Goal: Find specific page/section: Find specific page/section

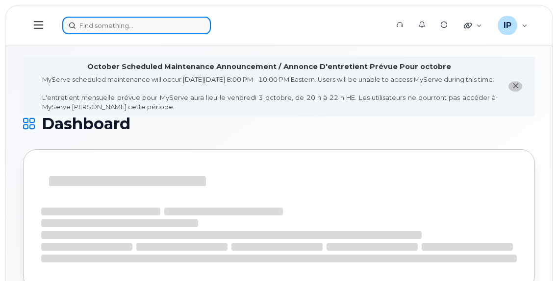
click at [87, 25] on input at bounding box center [136, 26] width 148 height 18
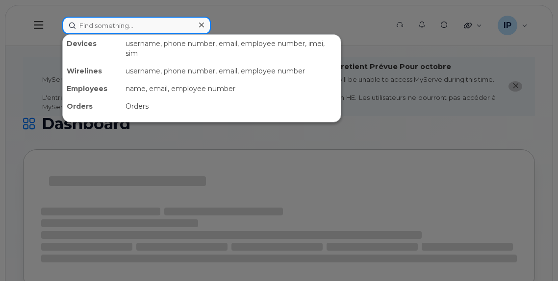
paste input "[PERSON_NAME]"
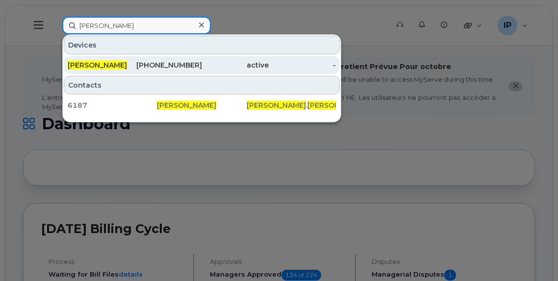
type input "[PERSON_NAME]"
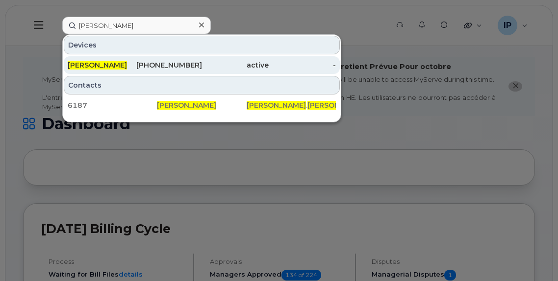
click at [165, 66] on div "780-566-2216" at bounding box center [168, 65] width 67 height 10
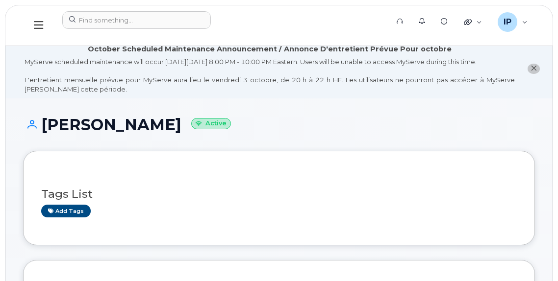
click at [41, 20] on icon at bounding box center [38, 25] width 9 height 11
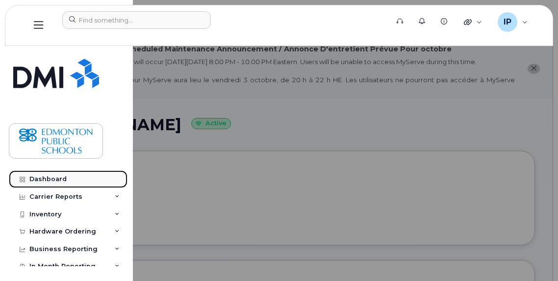
click at [51, 178] on div "Dashboard" at bounding box center [47, 179] width 37 height 8
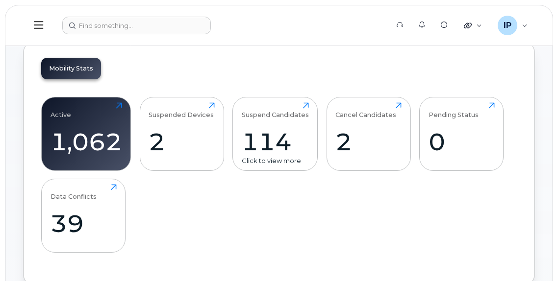
scroll to position [343, 0]
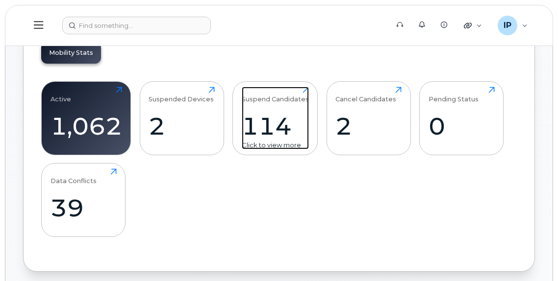
click at [281, 132] on div "114" at bounding box center [275, 126] width 67 height 29
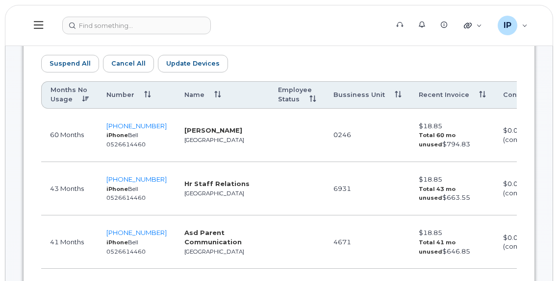
scroll to position [588, 0]
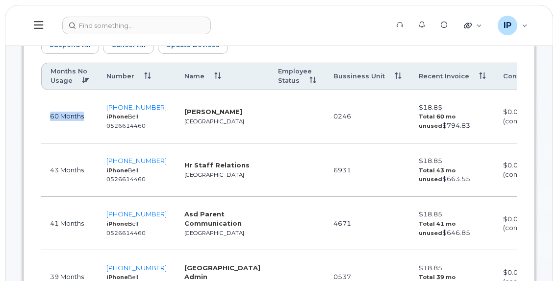
drag, startPoint x: 49, startPoint y: 114, endPoint x: 88, endPoint y: 120, distance: 40.1
click at [88, 120] on td "60 Months" at bounding box center [69, 116] width 56 height 53
drag, startPoint x: 88, startPoint y: 168, endPoint x: 43, endPoint y: 169, distance: 45.1
click at [43, 169] on td "43 Months" at bounding box center [69, 170] width 56 height 53
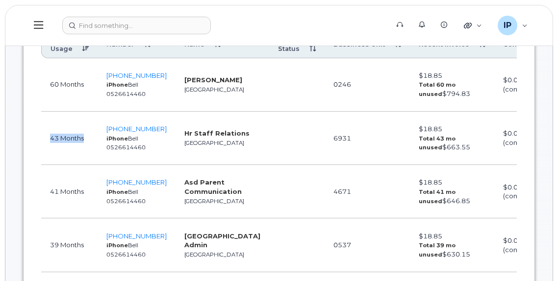
scroll to position [637, 0]
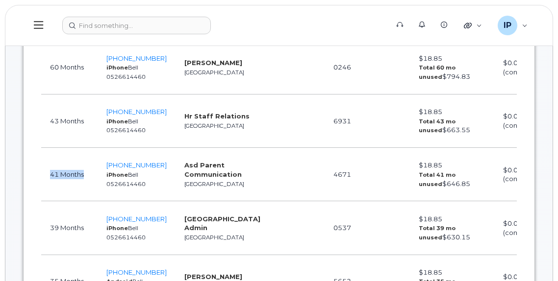
drag, startPoint x: 93, startPoint y: 172, endPoint x: 43, endPoint y: 172, distance: 50.5
click at [43, 172] on td "41 Months" at bounding box center [69, 174] width 56 height 53
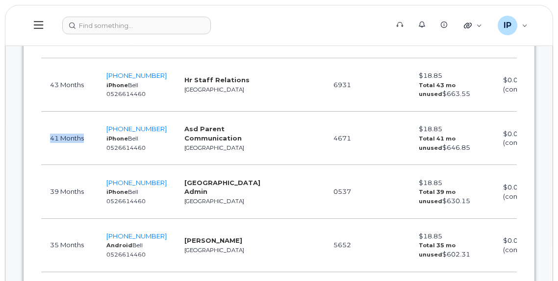
scroll to position [735, 0]
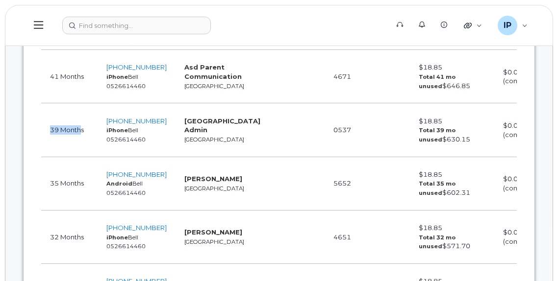
drag, startPoint x: 81, startPoint y: 132, endPoint x: 46, endPoint y: 131, distance: 35.8
click at [46, 131] on td "39 Months" at bounding box center [69, 129] width 56 height 53
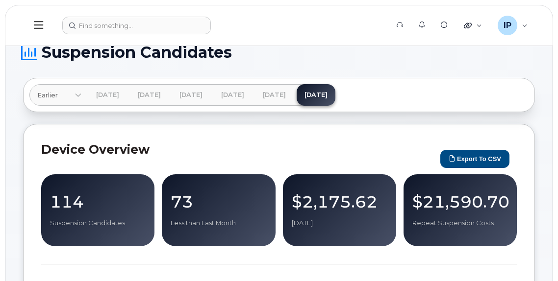
scroll to position [0, 0]
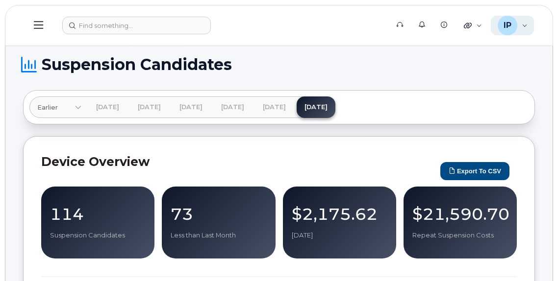
click at [514, 22] on div "IP" at bounding box center [507, 26] width 20 height 20
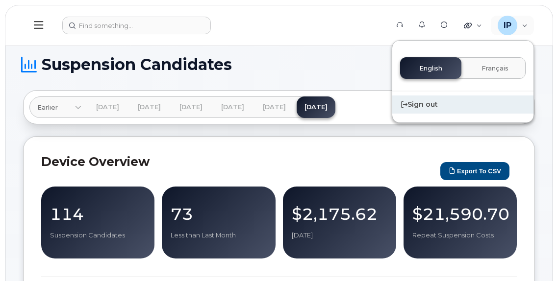
click at [421, 109] on div "Sign out" at bounding box center [462, 105] width 141 height 18
